Goal: Find specific page/section: Find specific page/section

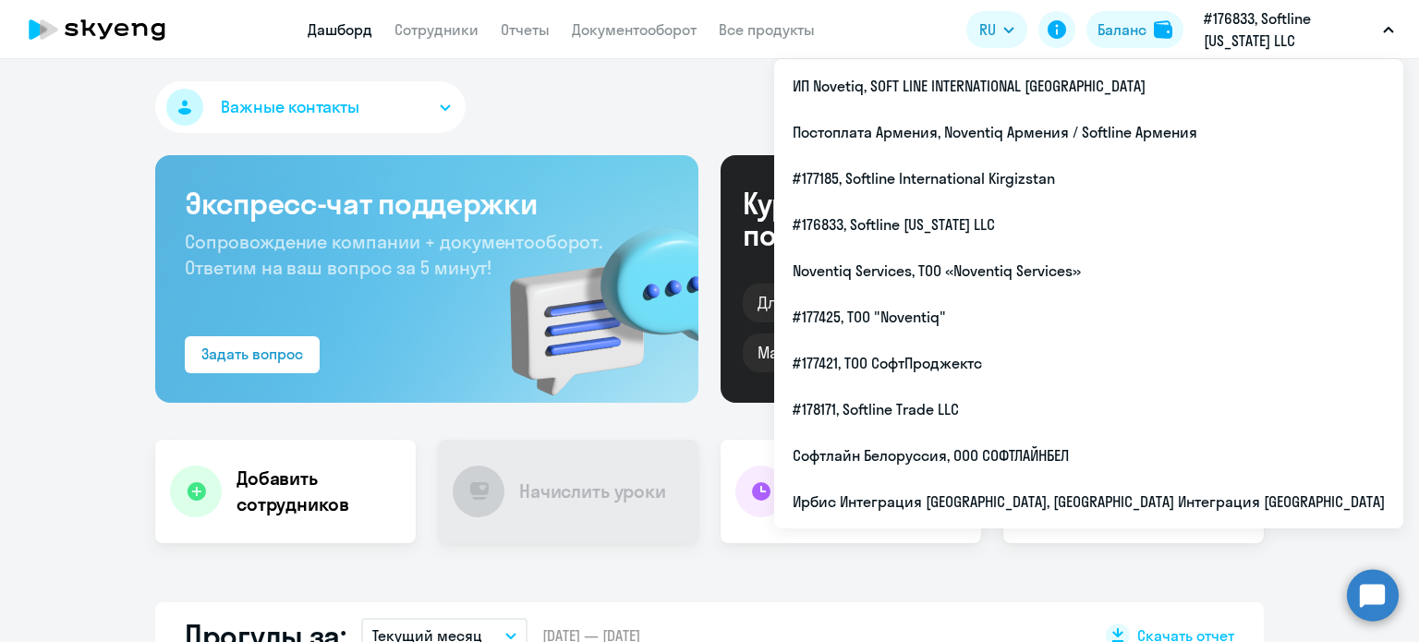
select select "30"
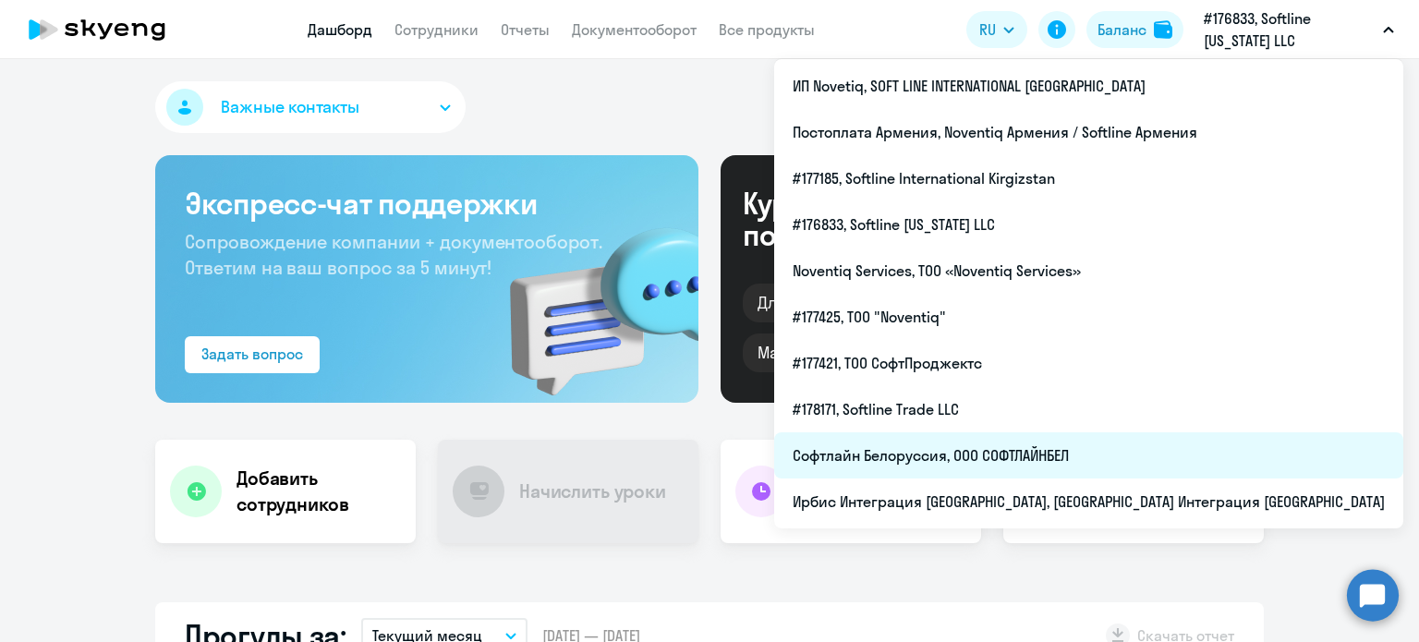
click at [1168, 470] on li "Софтлайн Белоруссия, ООО СОФТЛАЙНБЕЛ" at bounding box center [1088, 455] width 629 height 46
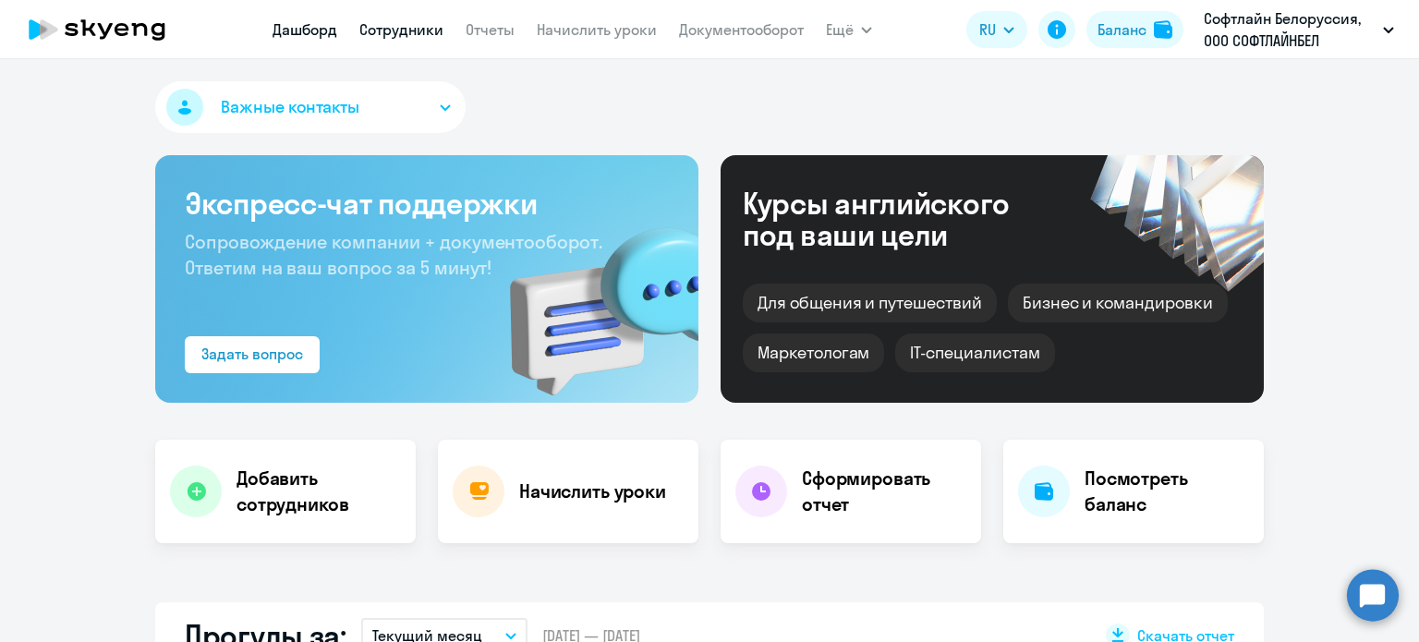
click at [373, 26] on link "Сотрудники" at bounding box center [401, 29] width 84 height 18
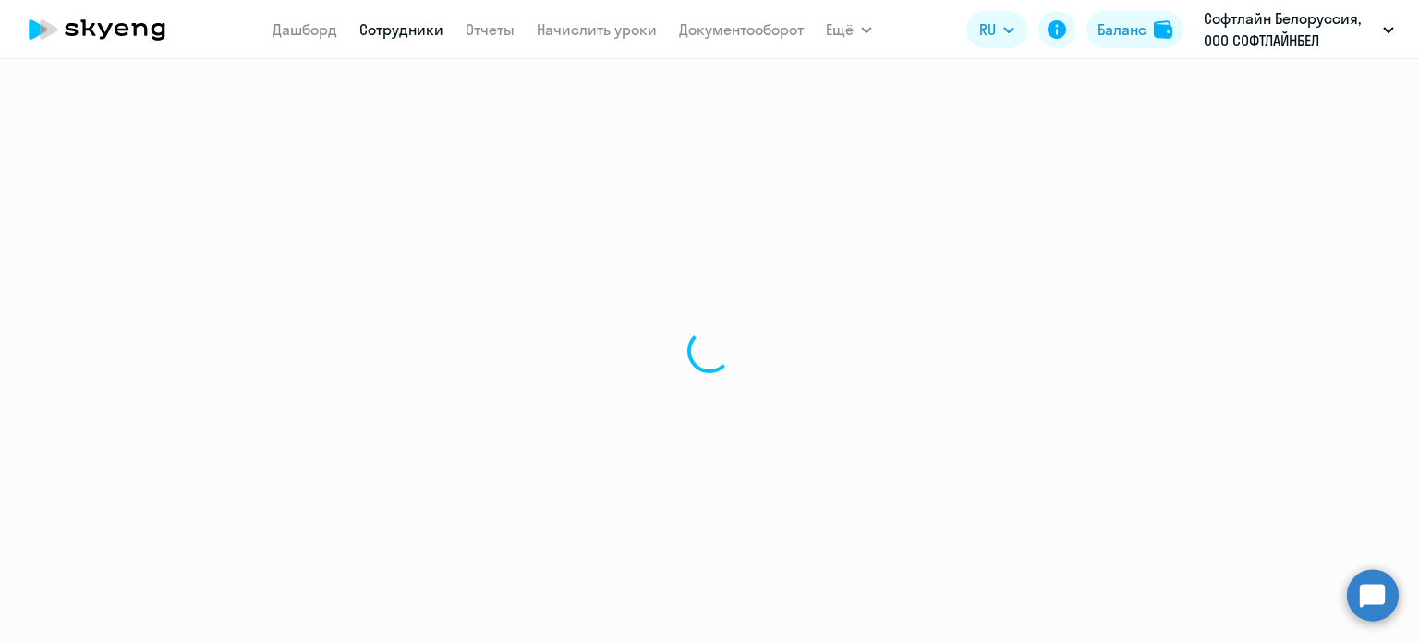
select select "30"
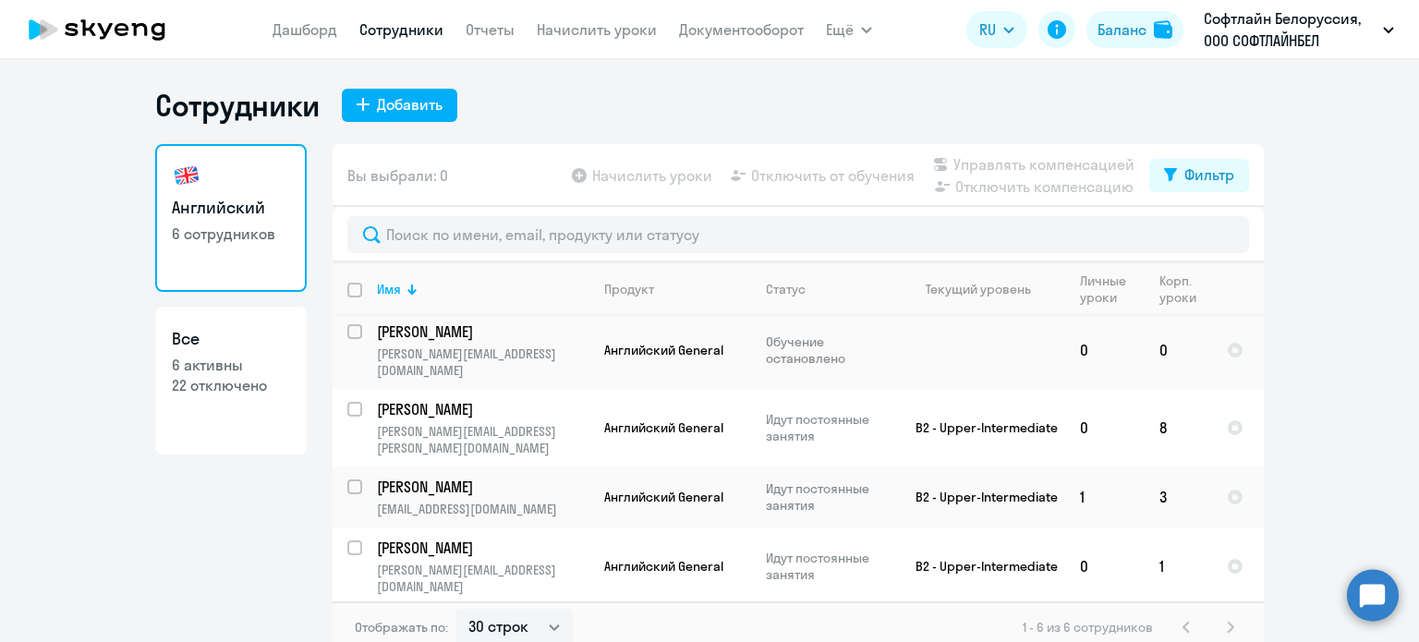
scroll to position [11, 0]
